Goal: Task Accomplishment & Management: Manage account settings

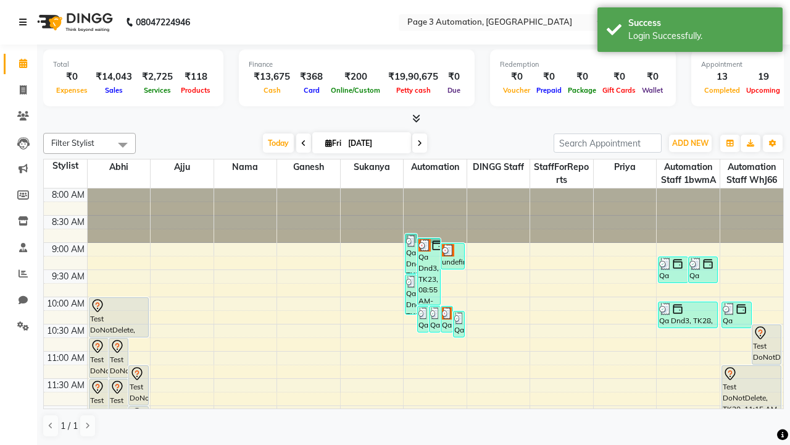
click at [25, 22] on icon at bounding box center [22, 22] width 7 height 9
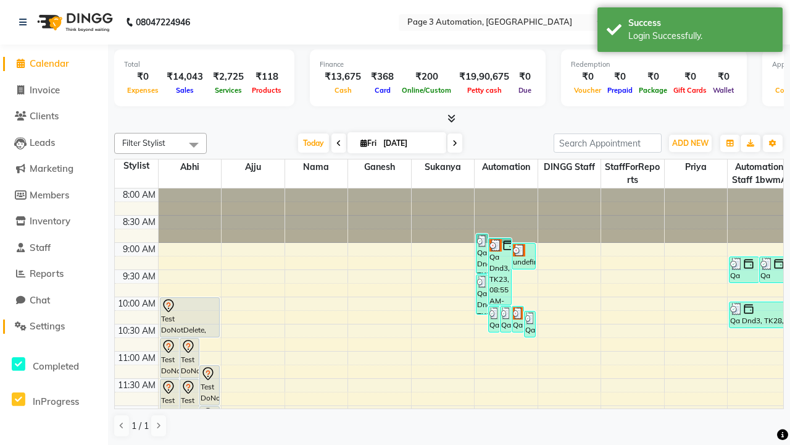
click at [54, 326] on span "Settings" at bounding box center [47, 326] width 35 height 12
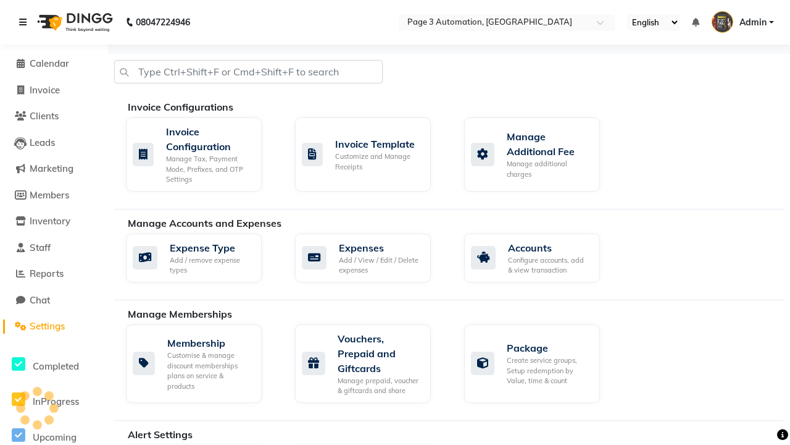
click at [25, 22] on icon at bounding box center [22, 22] width 7 height 9
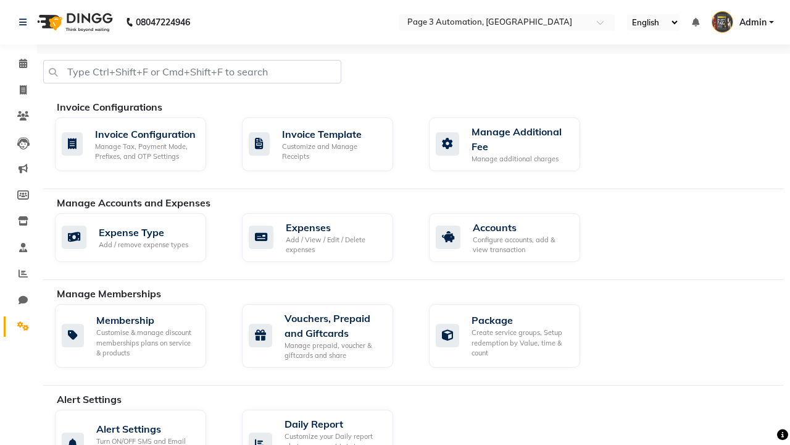
click at [19, 326] on icon at bounding box center [23, 325] width 12 height 9
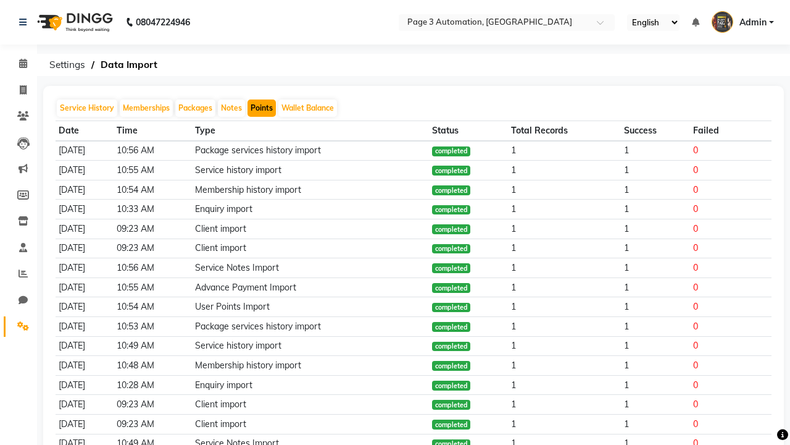
click at [262, 108] on button "Points" at bounding box center [262, 107] width 28 height 17
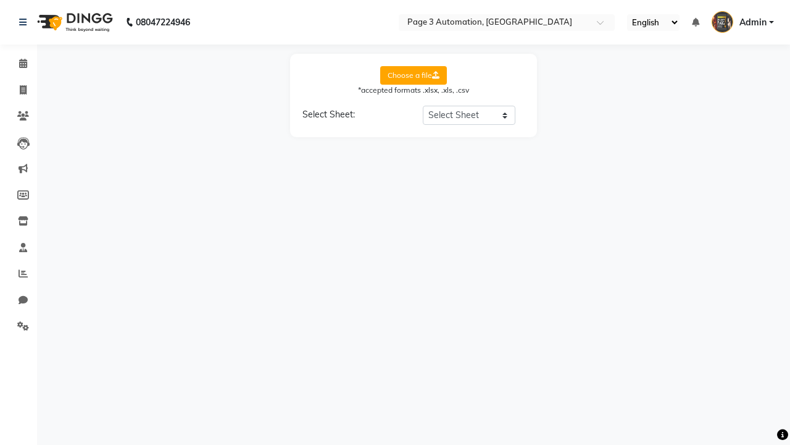
select select "Sheet1"
select select "Client Name"
select select "Client Mobile"
select select "Points"
select select "Expiry Date"
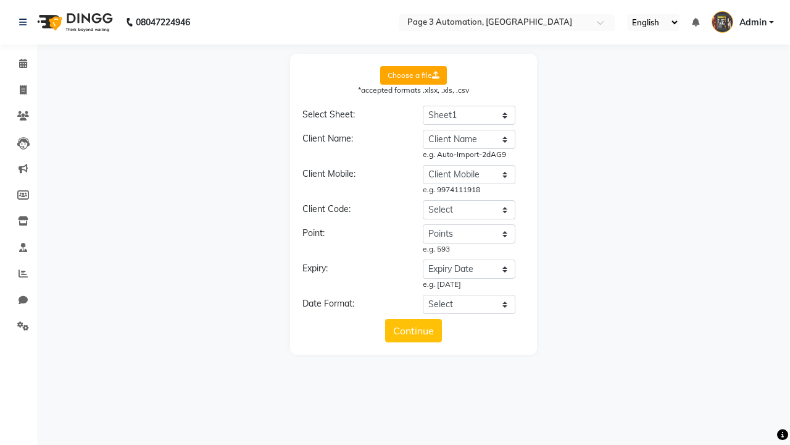
select select "DD/MM/YYYY"
click at [414, 330] on button "Continue" at bounding box center [413, 330] width 57 height 23
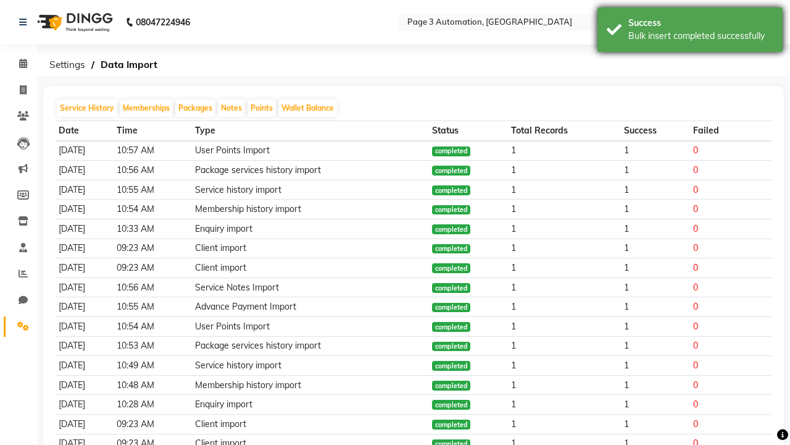
click at [690, 31] on div "Bulk insert completed successfully" at bounding box center [701, 36] width 145 height 13
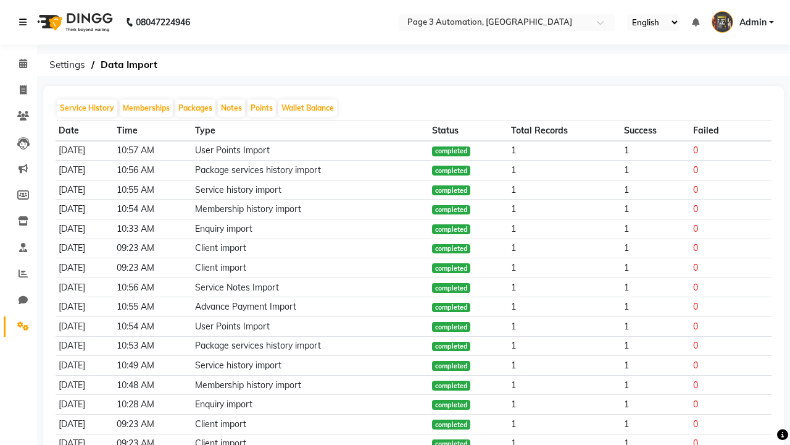
click at [25, 22] on icon at bounding box center [22, 22] width 7 height 9
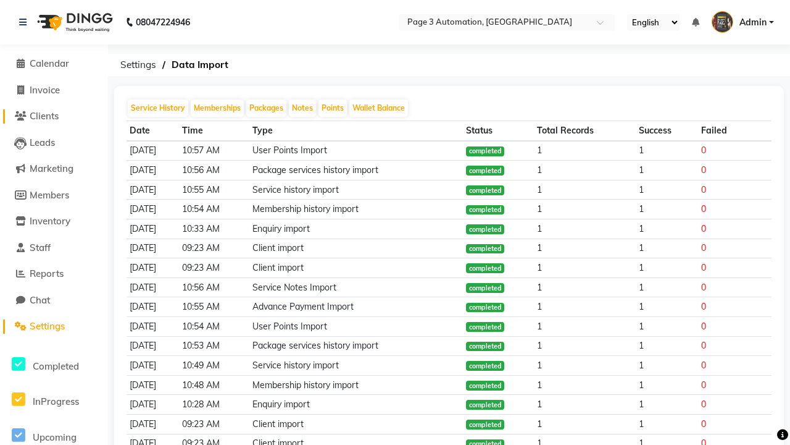
click at [54, 116] on span "Clients" at bounding box center [44, 116] width 29 height 12
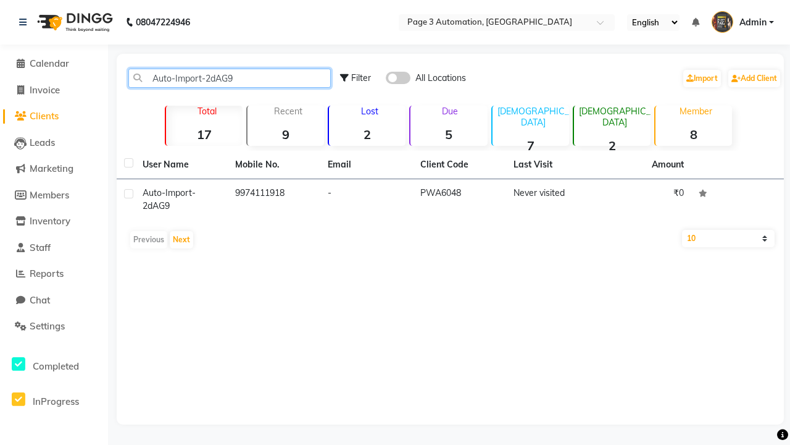
type input "Auto-Import-2dAG9"
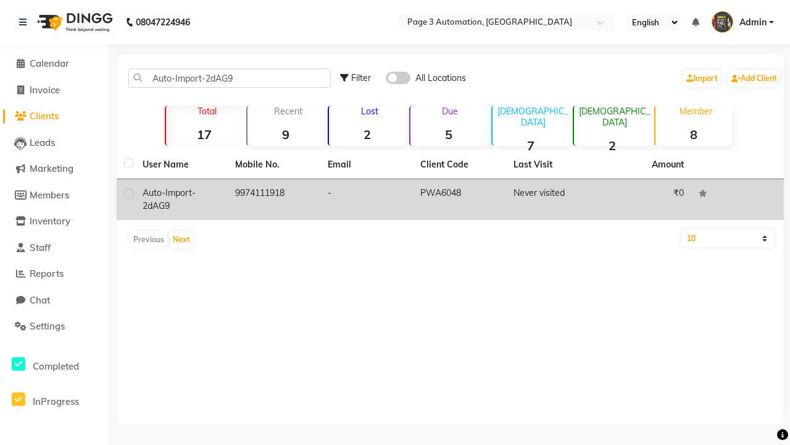
click at [450, 199] on td "PWA6048" at bounding box center [459, 199] width 93 height 41
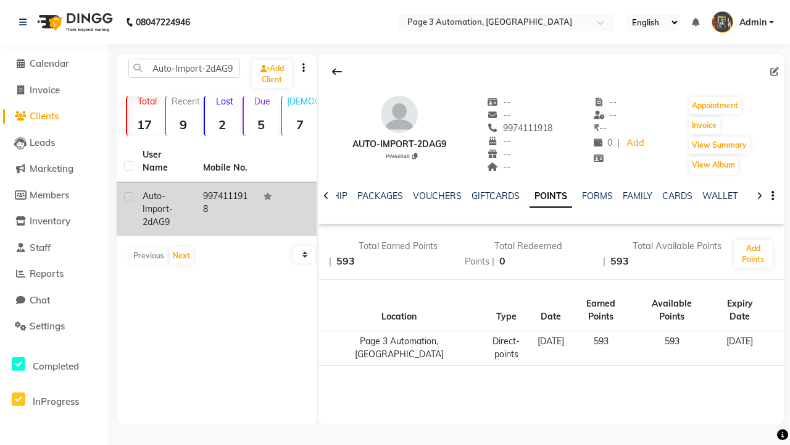
scroll to position [0, 288]
click at [704, 125] on button "Invoice" at bounding box center [704, 125] width 31 height 17
select select "service"
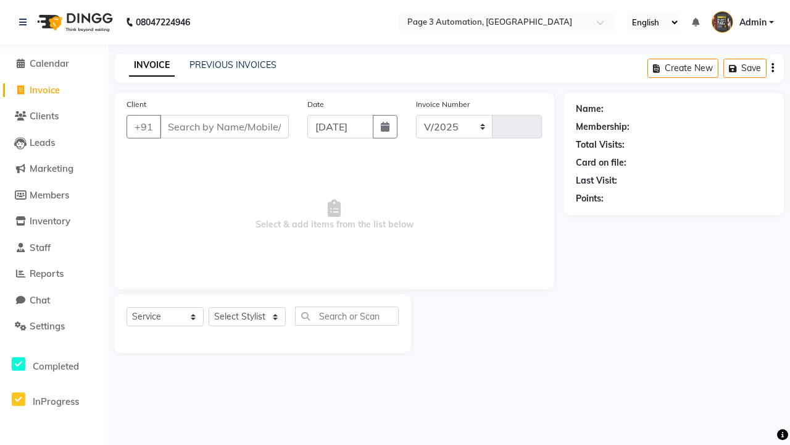
select select "2774"
type input "10131"
type input "9974111918"
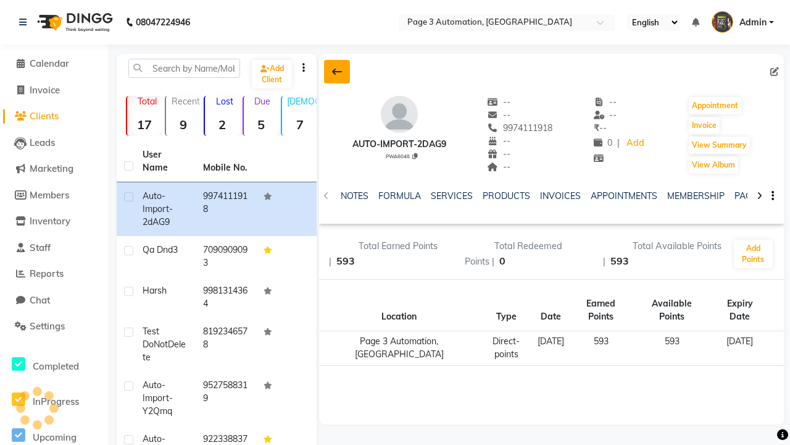
click at [337, 72] on icon at bounding box center [337, 72] width 10 height 10
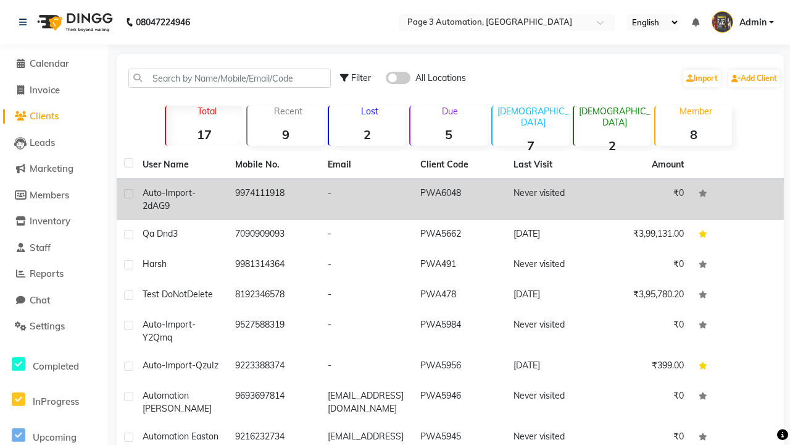
click at [128, 193] on label at bounding box center [128, 193] width 9 height 9
click at [128, 193] on input "checkbox" at bounding box center [128, 194] width 8 height 8
checkbox input "true"
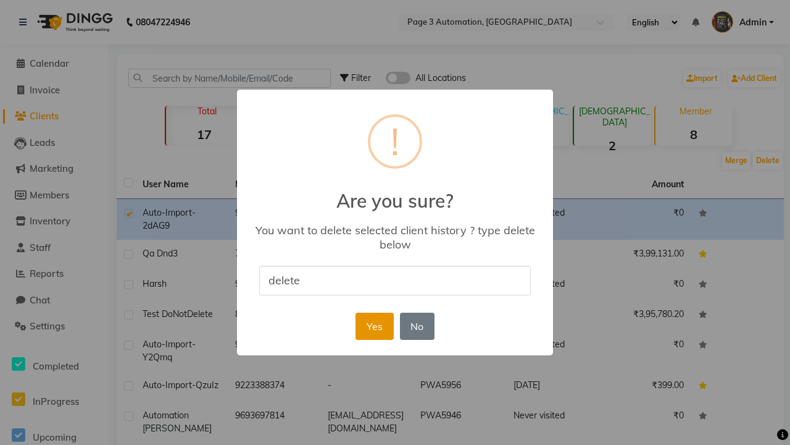
type input "delete"
click at [374, 325] on button "Yes" at bounding box center [375, 325] width 38 height 27
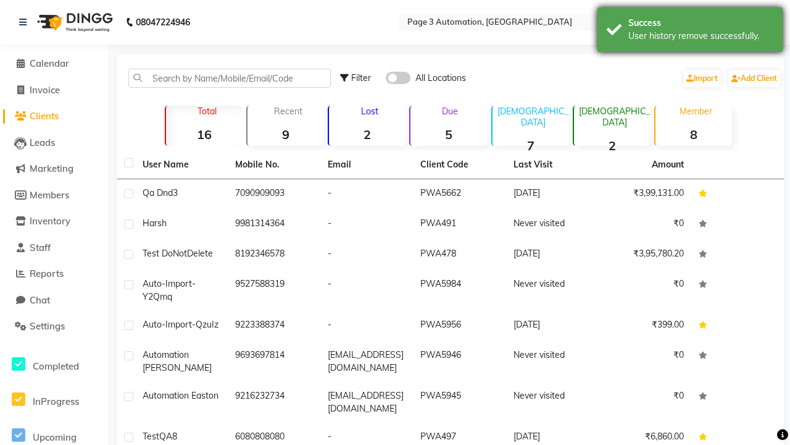
click at [690, 31] on div "User history remove successfully." at bounding box center [701, 36] width 145 height 13
click at [743, 22] on span "Admin" at bounding box center [753, 22] width 27 height 13
click at [0, 0] on link "Sign out" at bounding box center [0, 0] width 0 height 0
